Goal: Information Seeking & Learning: Learn about a topic

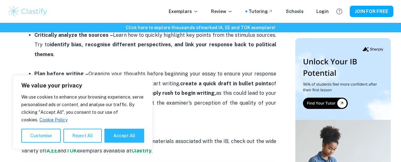
scroll to position [636, 0]
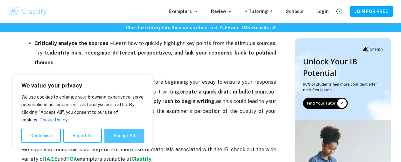
click at [127, 132] on button "Accept All" at bounding box center [124, 136] width 40 height 14
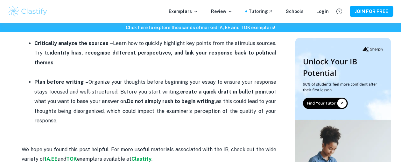
checkbox input "true"
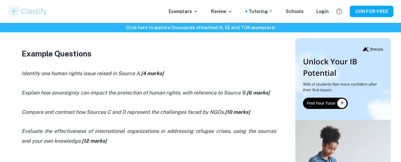
scroll to position [413, 0]
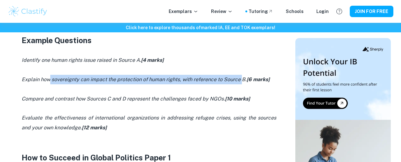
drag, startPoint x: 50, startPoint y: 82, endPoint x: 241, endPoint y: 82, distance: 191.4
click at [241, 82] on icon "Explain how sovereignty can impact the protection of human rights, with referen…" at bounding box center [146, 80] width 248 height 6
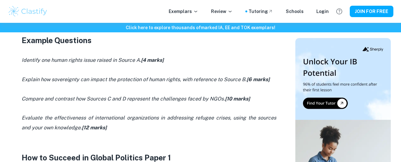
drag, startPoint x: 241, startPoint y: 82, endPoint x: 219, endPoint y: 98, distance: 27.5
click at [219, 98] on icon "Compare and contrast how Sources C and D represent the challenges faced by NGOs…" at bounding box center [136, 99] width 228 height 6
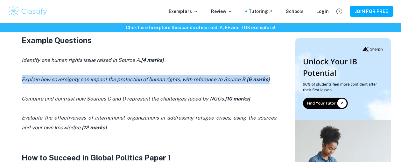
drag, startPoint x: 275, startPoint y: 79, endPoint x: 22, endPoint y: 79, distance: 253.0
click at [22, 79] on p "Explain how sovereignty can impact the protection of human rights, with referen…" at bounding box center [149, 80] width 254 height 10
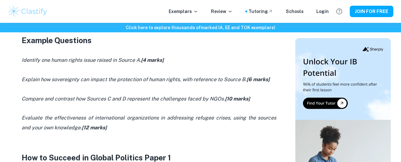
drag, startPoint x: 22, startPoint y: 79, endPoint x: 32, endPoint y: 102, distance: 25.3
click at [32, 102] on icon "Compare and contrast how Sources C and D represent the challenges faced by NGOs…" at bounding box center [136, 99] width 228 height 6
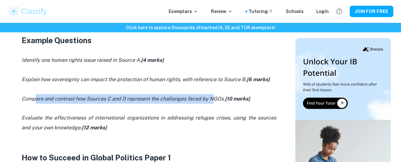
drag, startPoint x: 39, startPoint y: 99, endPoint x: 213, endPoint y: 103, distance: 174.6
click at [213, 103] on p "Compare and contrast how Sources C and D represent the challenges faced by NGOs…" at bounding box center [149, 99] width 254 height 10
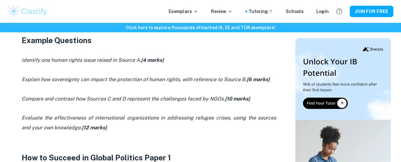
drag, startPoint x: 213, startPoint y: 103, endPoint x: 190, endPoint y: 120, distance: 29.2
click at [192, 121] on icon "Evaluate the effectiveness of international organizations in addressing refugee…" at bounding box center [149, 123] width 254 height 16
click at [96, 98] on icon "Compare and contrast how Sources C and D represent the challenges faced by NGOs…" at bounding box center [136, 99] width 228 height 6
